Goal: Task Accomplishment & Management: Manage account settings

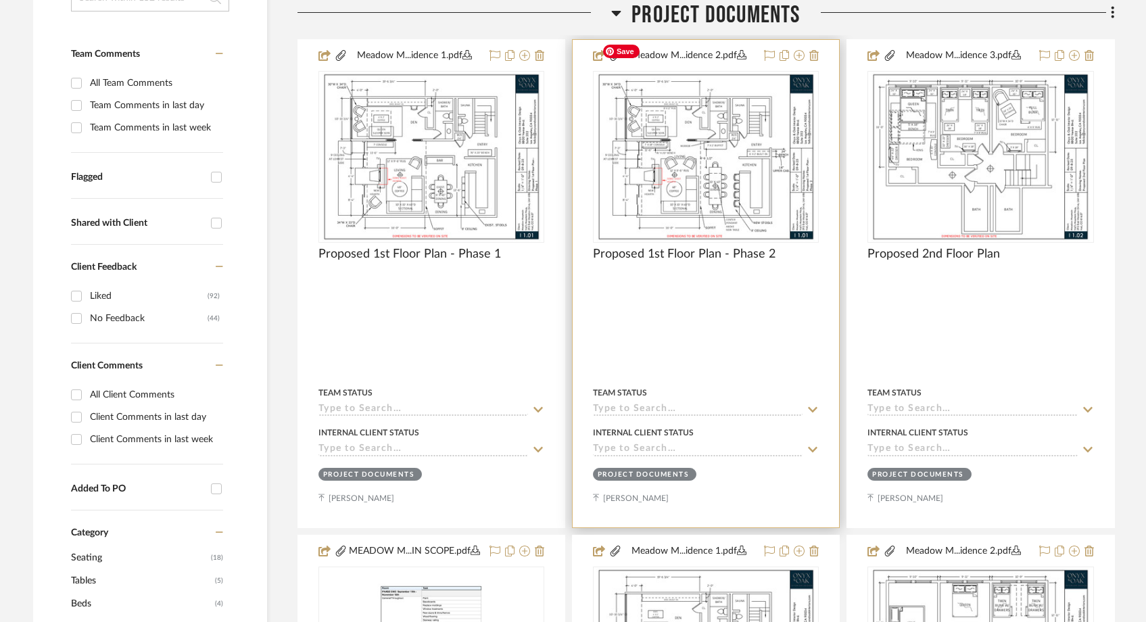
scroll to position [368, 0]
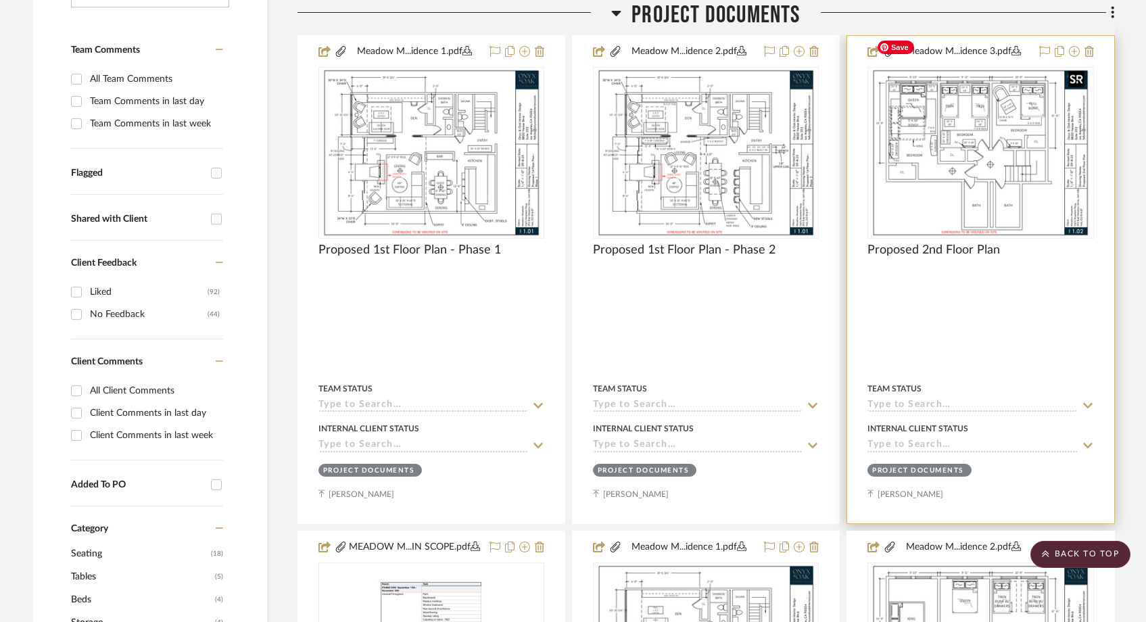
click at [965, 103] on img "0" at bounding box center [980, 152] width 219 height 169
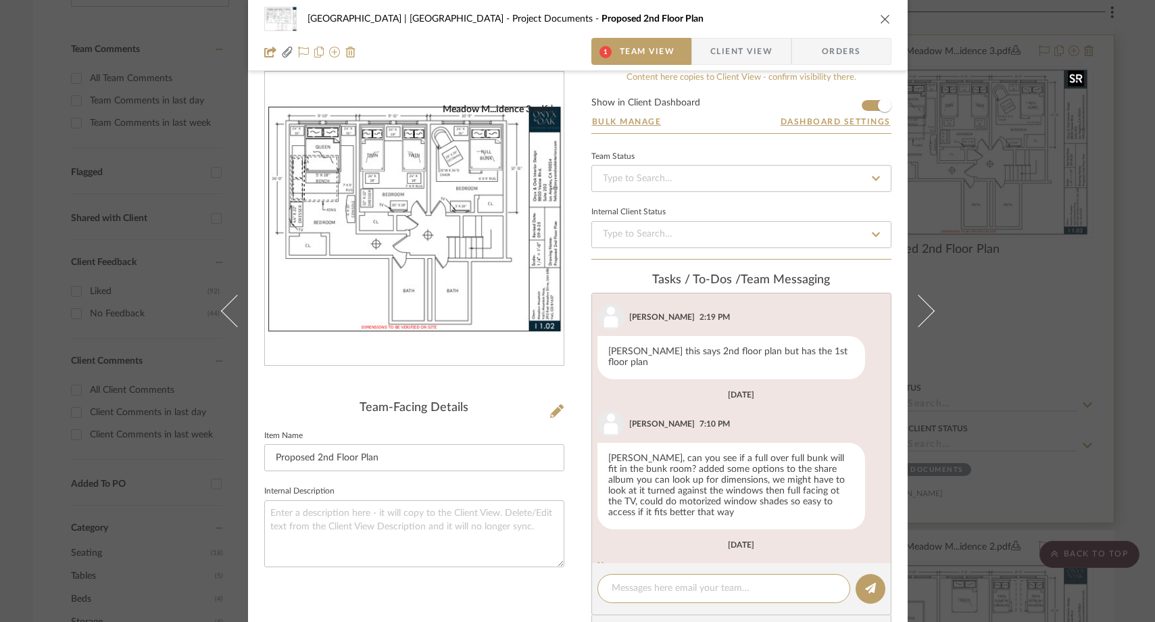
scroll to position [128, 0]
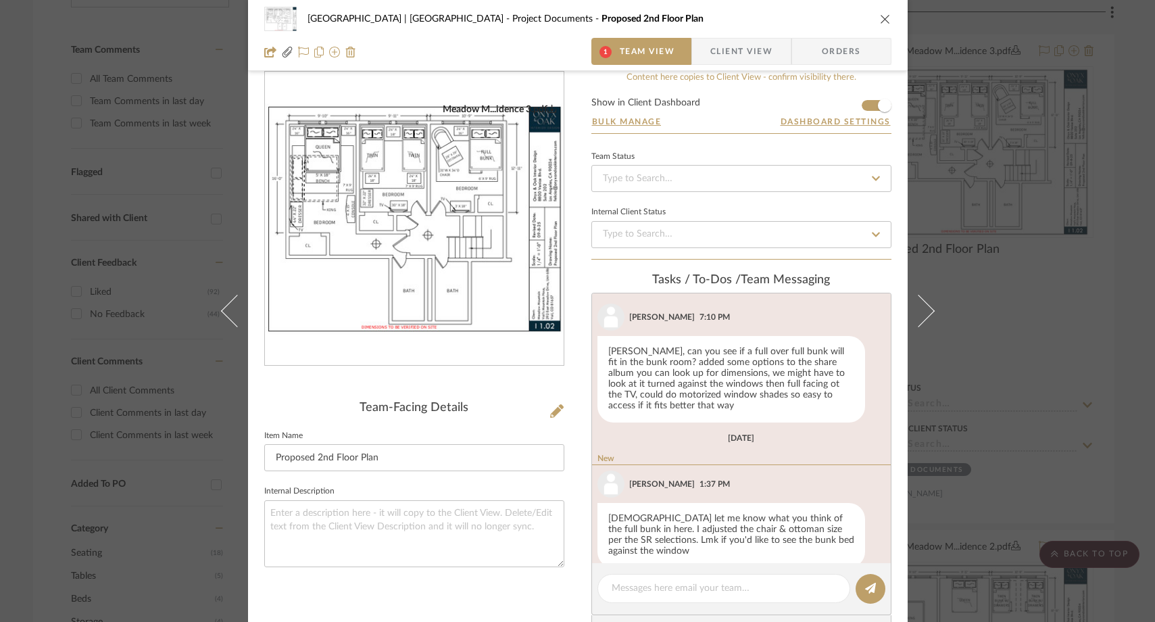
click at [477, 170] on img "0" at bounding box center [414, 218] width 299 height 231
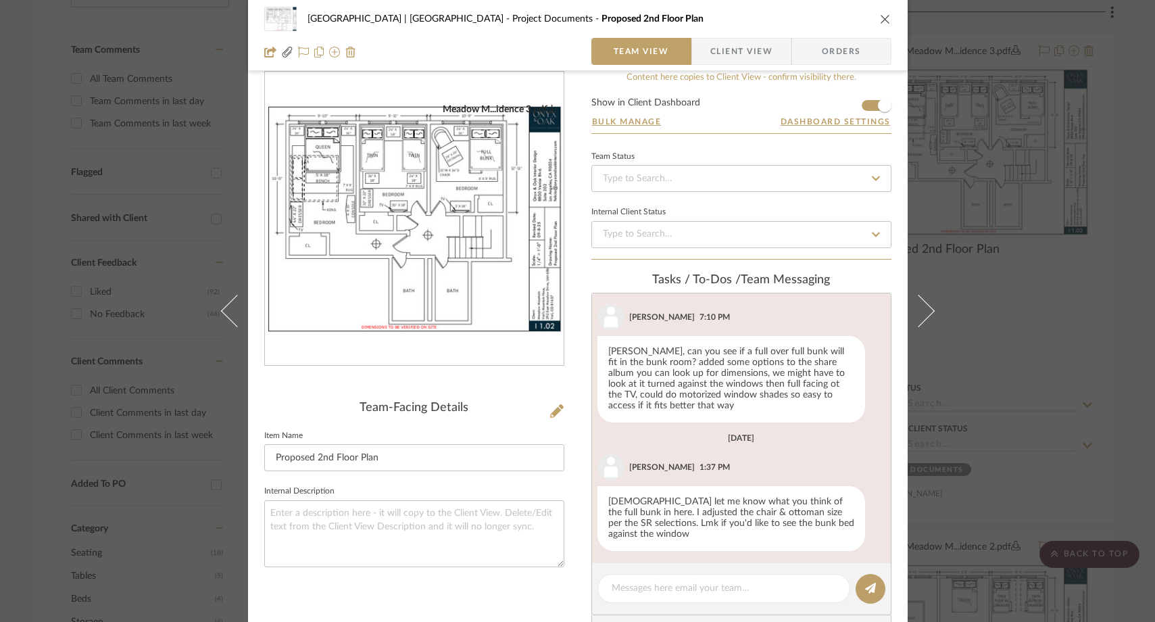
scroll to position [111, 0]
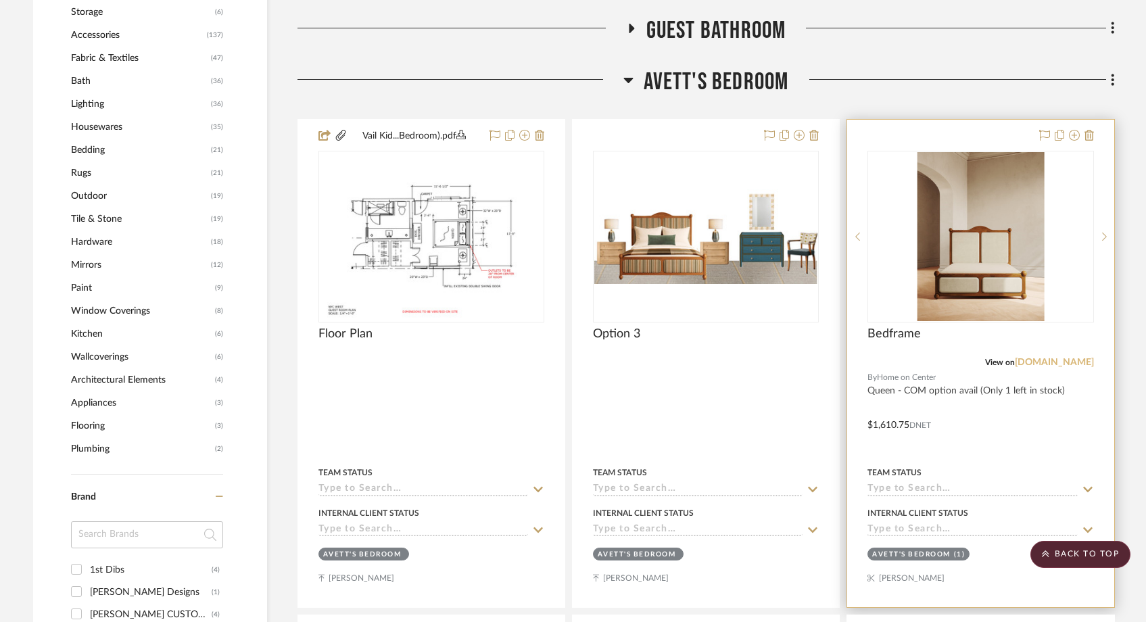
click at [1048, 358] on link "homeoncenter.com" at bounding box center [1054, 362] width 79 height 9
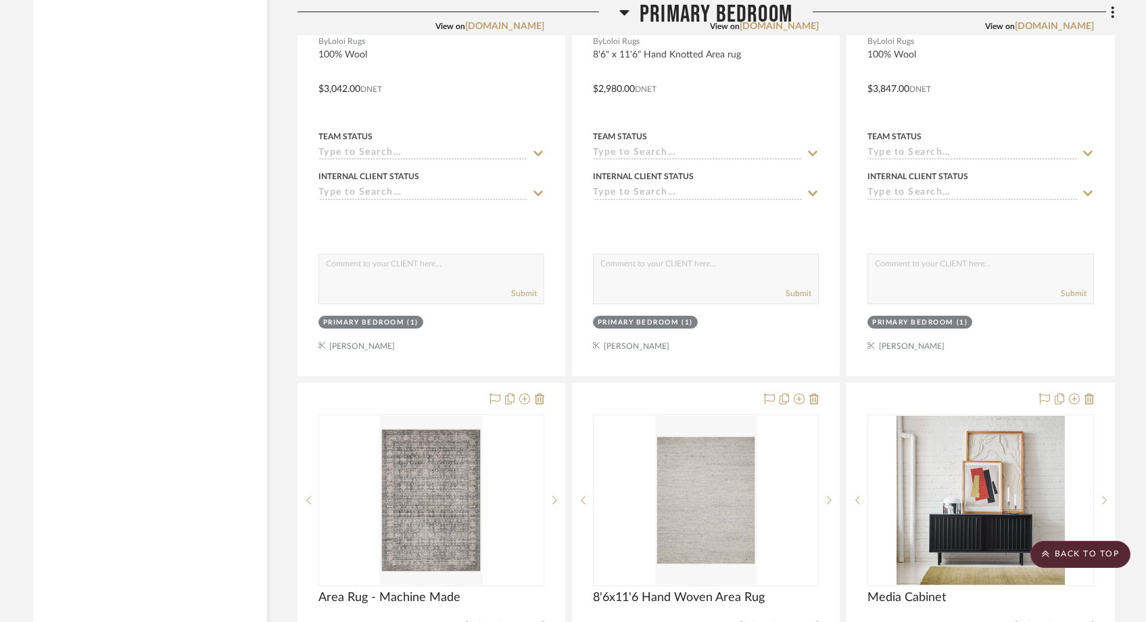
scroll to position [4305, 0]
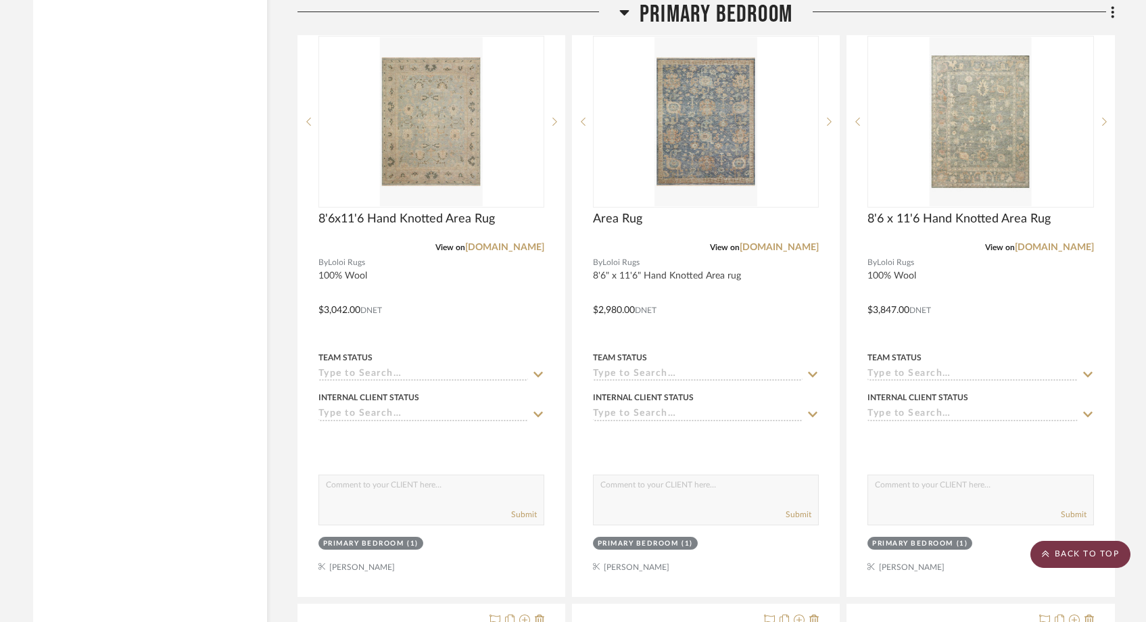
click at [1099, 560] on scroll-to-top-button "BACK TO TOP" at bounding box center [1080, 554] width 100 height 27
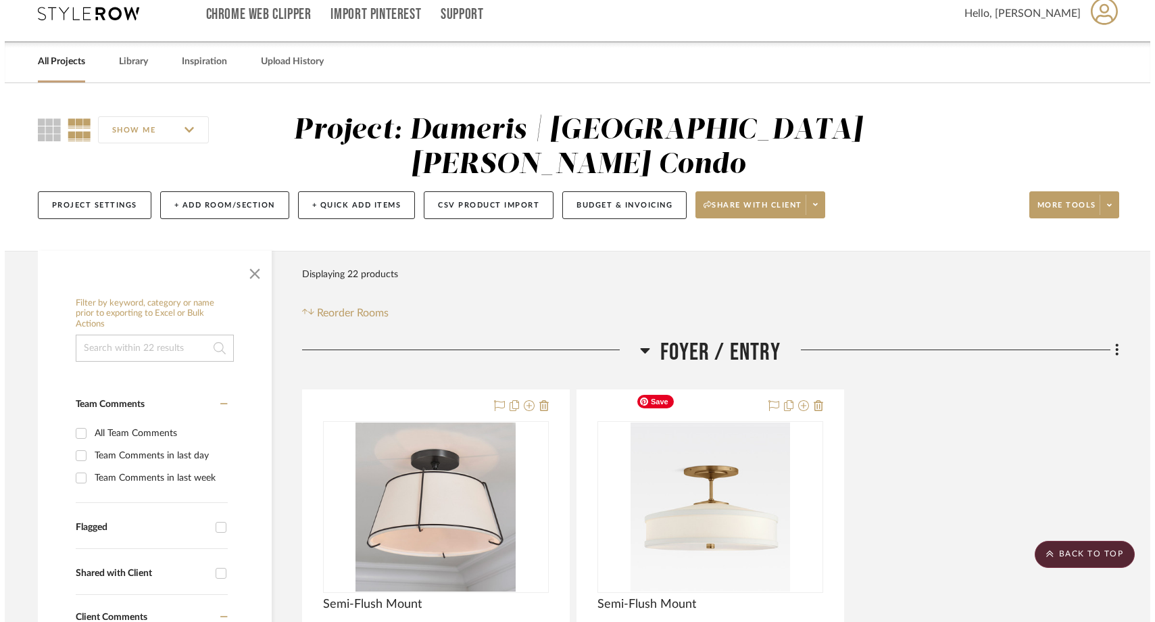
scroll to position [0, 0]
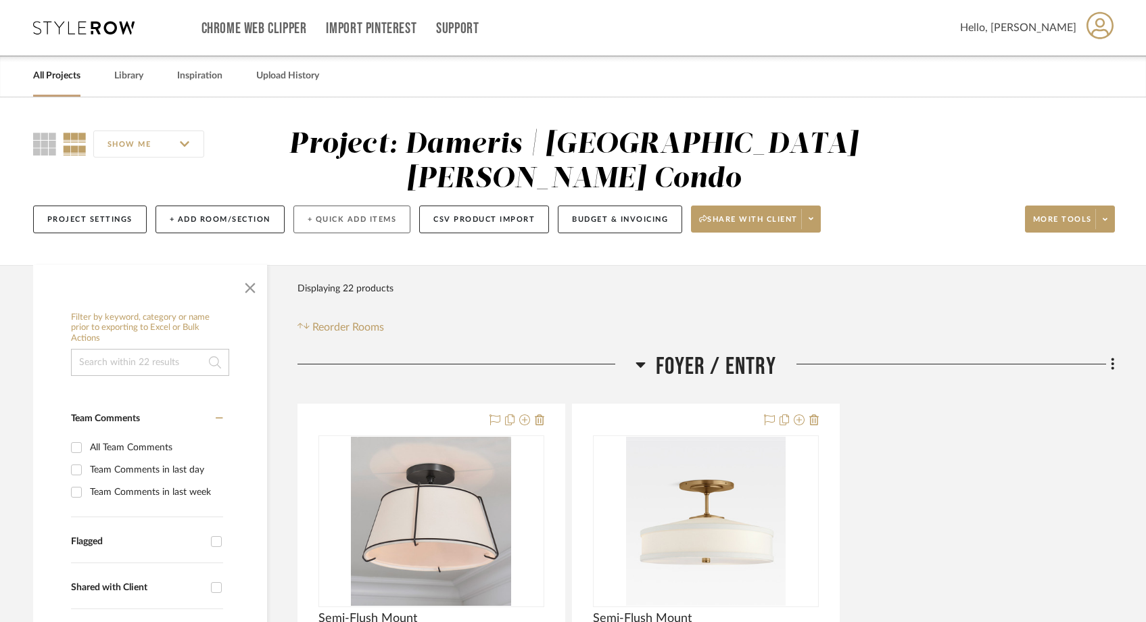
click at [395, 205] on button "+ Quick Add Items" at bounding box center [352, 219] width 118 height 28
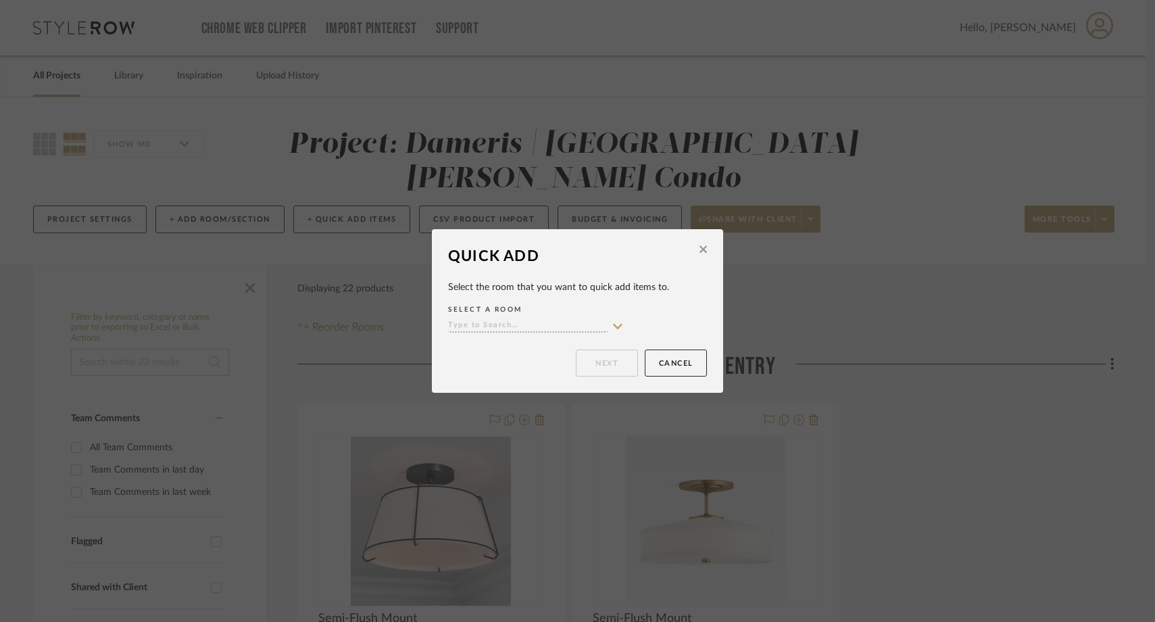
click at [612, 324] on icon at bounding box center [618, 326] width 12 height 11
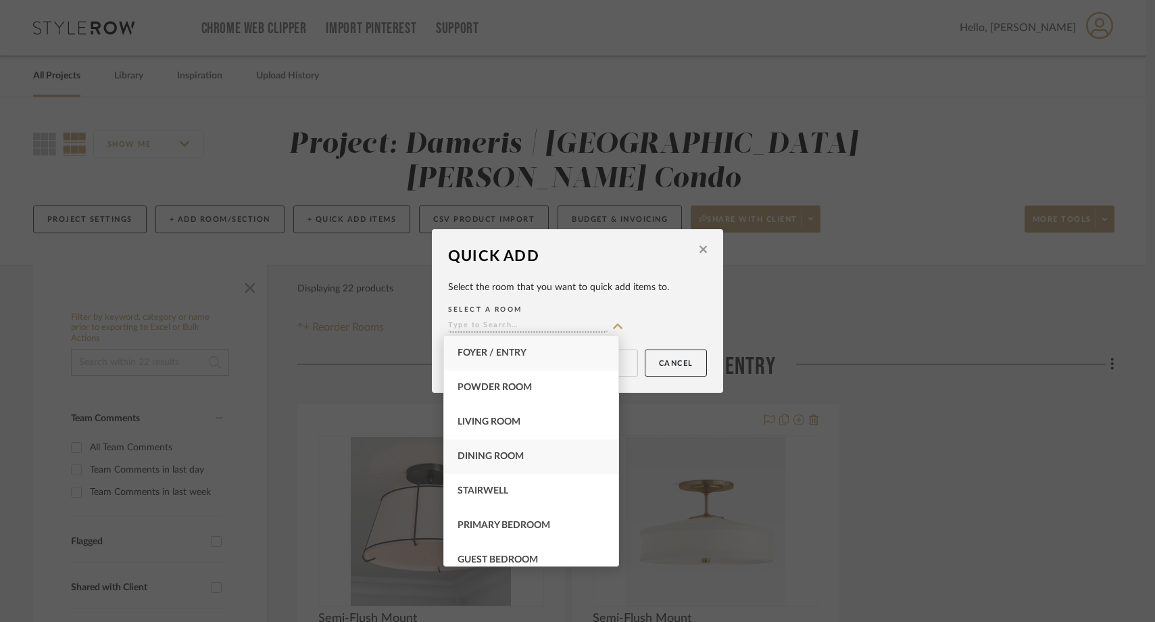
scroll to position [11, 0]
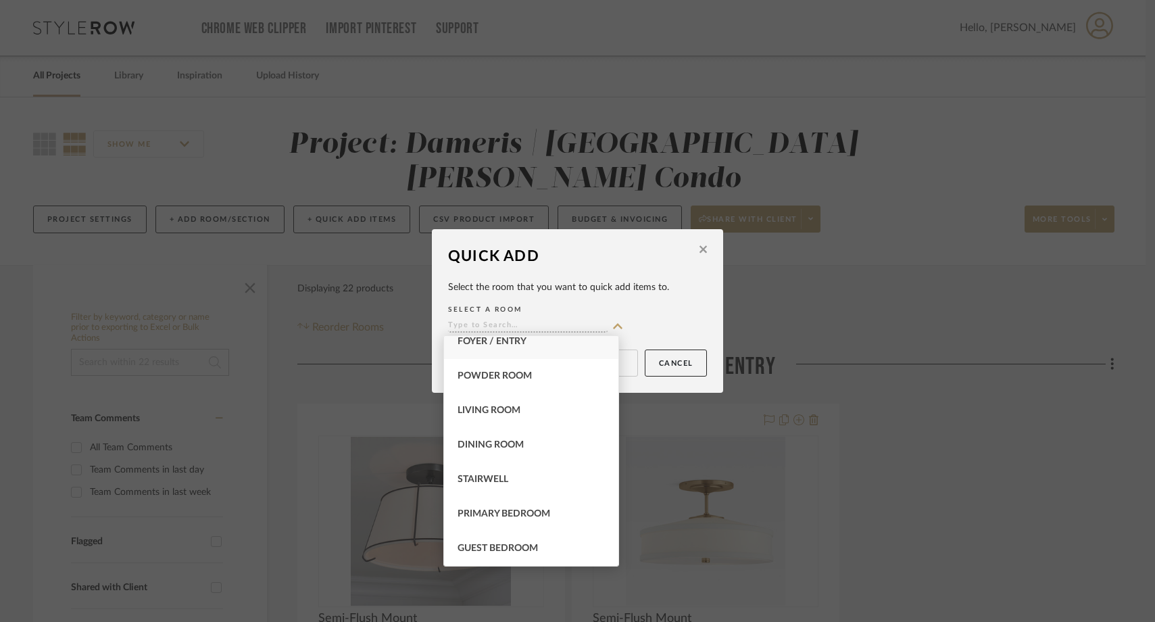
click at [700, 245] on fa-icon at bounding box center [703, 251] width 7 height 12
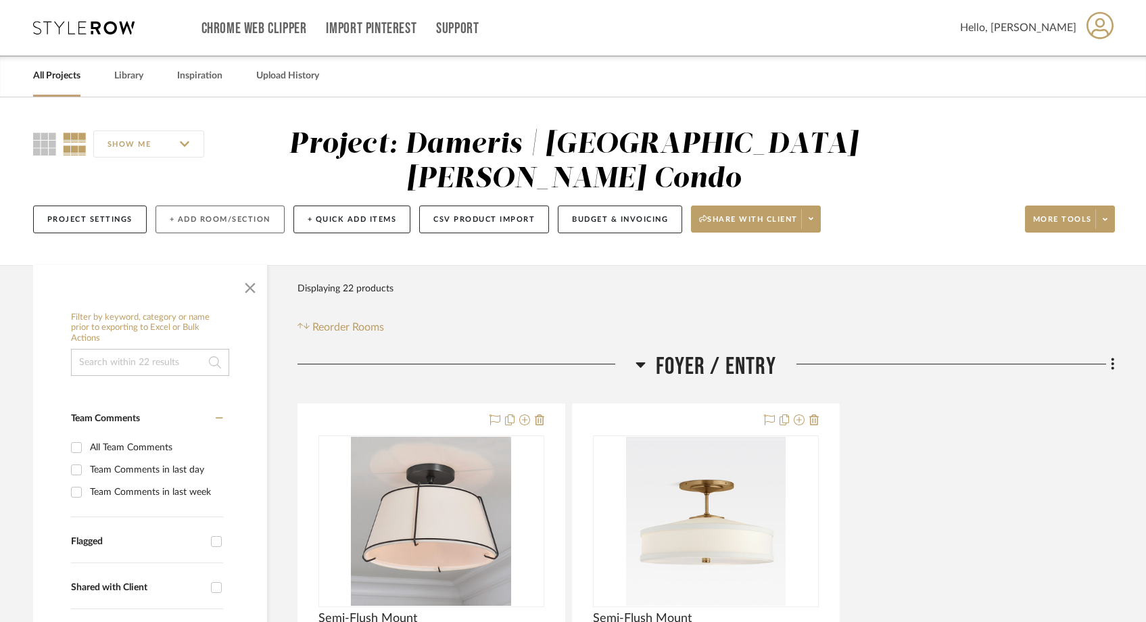
click at [216, 205] on button "+ Add Room/Section" at bounding box center [219, 219] width 129 height 28
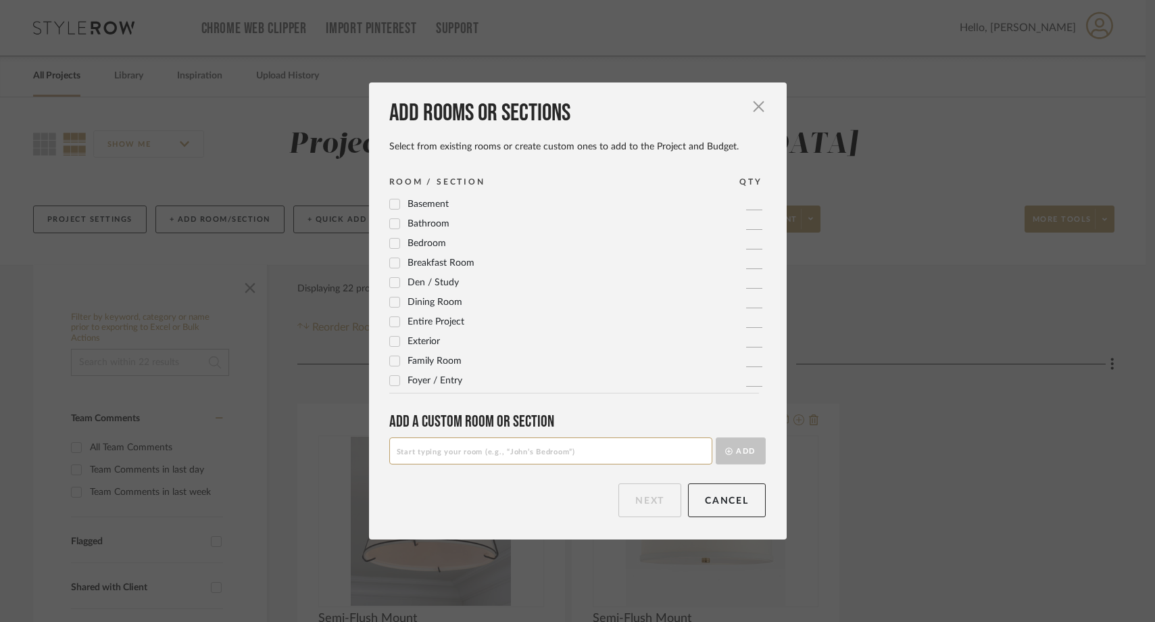
click at [402, 452] on input at bounding box center [550, 450] width 323 height 27
type input "Loft"
click at [750, 453] on button "Add" at bounding box center [741, 450] width 50 height 27
click at [642, 508] on button "Next" at bounding box center [649, 500] width 63 height 34
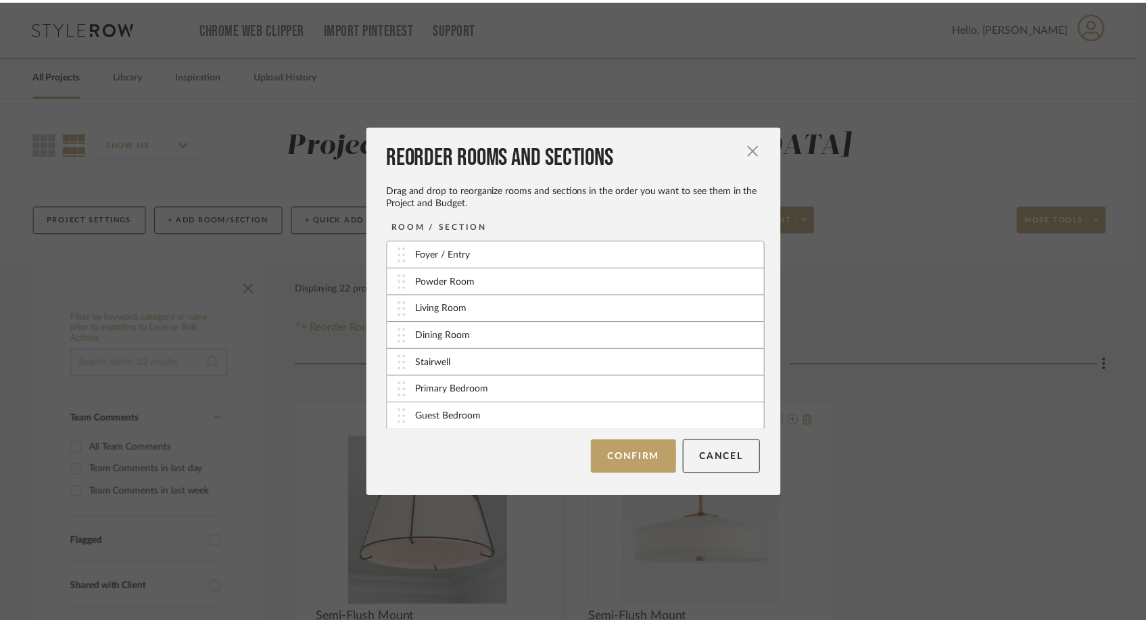
scroll to position [28, 0]
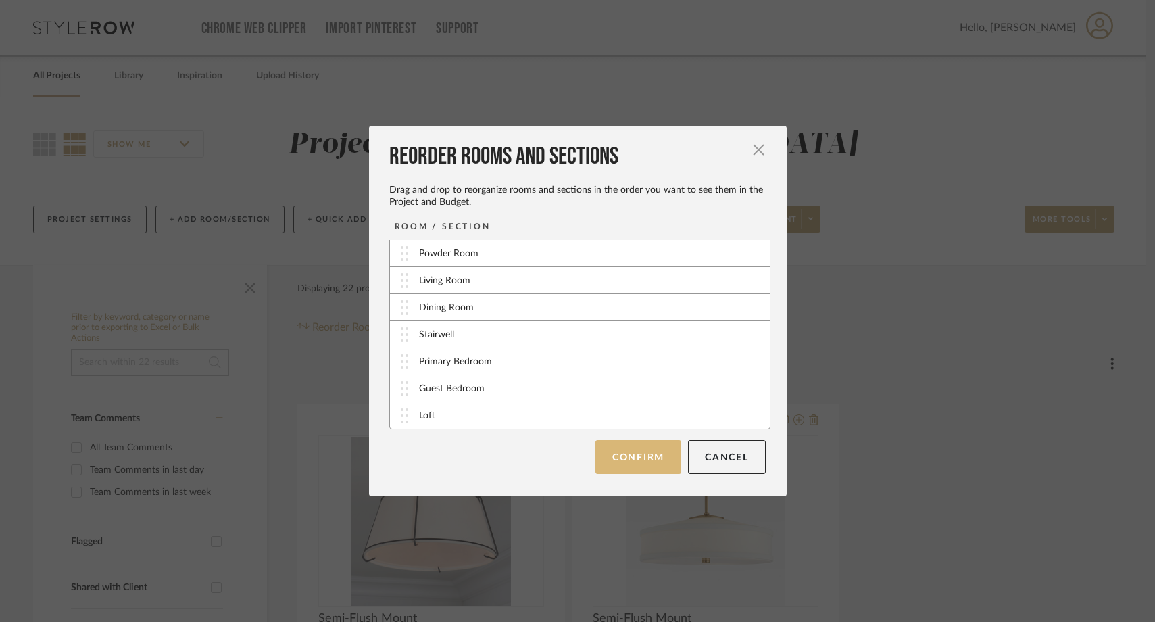
click at [627, 470] on button "Confirm" at bounding box center [639, 457] width 86 height 34
